Goal: Information Seeking & Learning: Learn about a topic

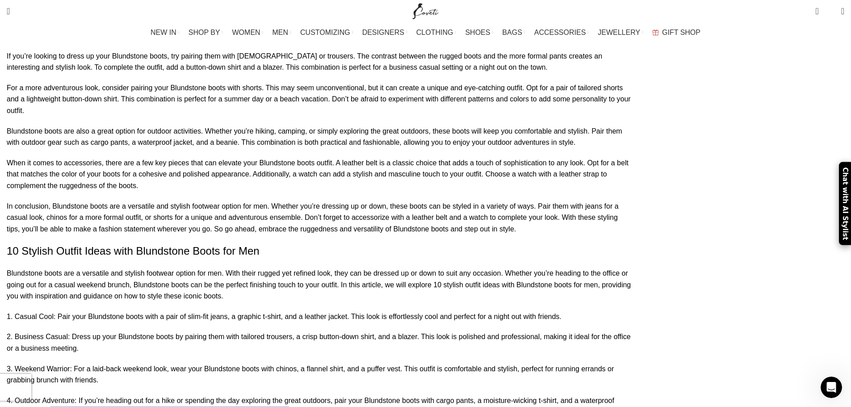
drag, startPoint x: 364, startPoint y: 347, endPoint x: 333, endPoint y: 322, distance: 40.0
click at [234, 395] on p "4. Outdoor Adventure: If you’re heading out for a hike or spending the day expl…" at bounding box center [319, 406] width 625 height 23
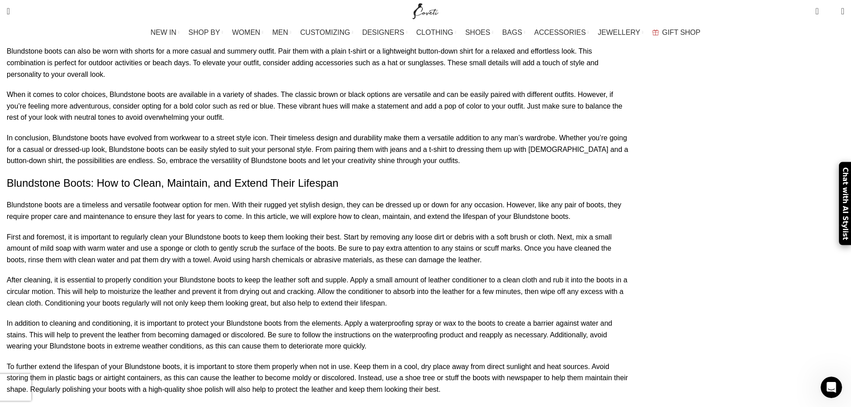
scroll to position [3930, 0]
